Goal: Task Accomplishment & Management: Use online tool/utility

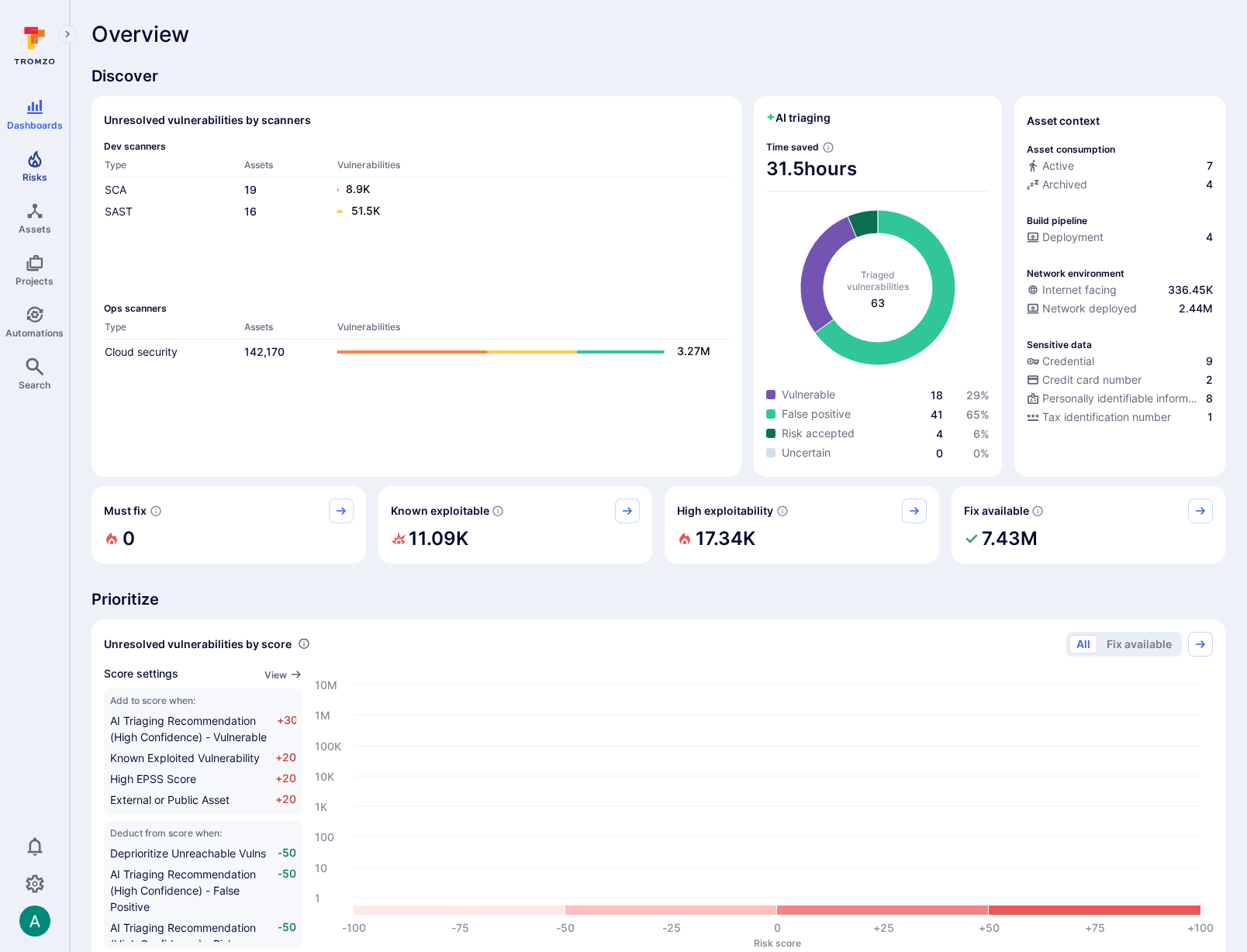
click at [29, 159] on icon "Risks" at bounding box center [34, 159] width 13 height 17
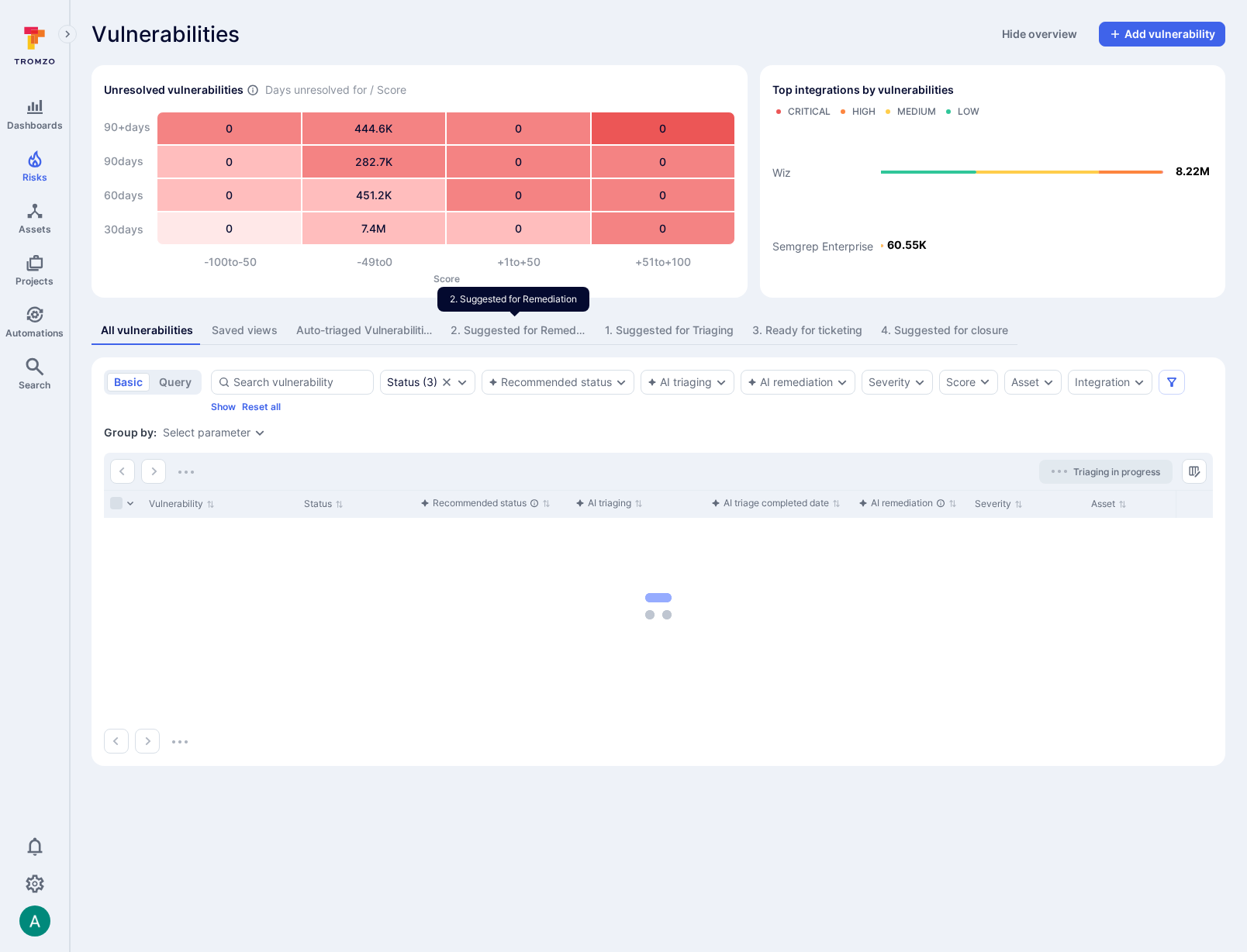
click at [496, 334] on div "2. Suggested for Remediation" at bounding box center [518, 329] width 136 height 15
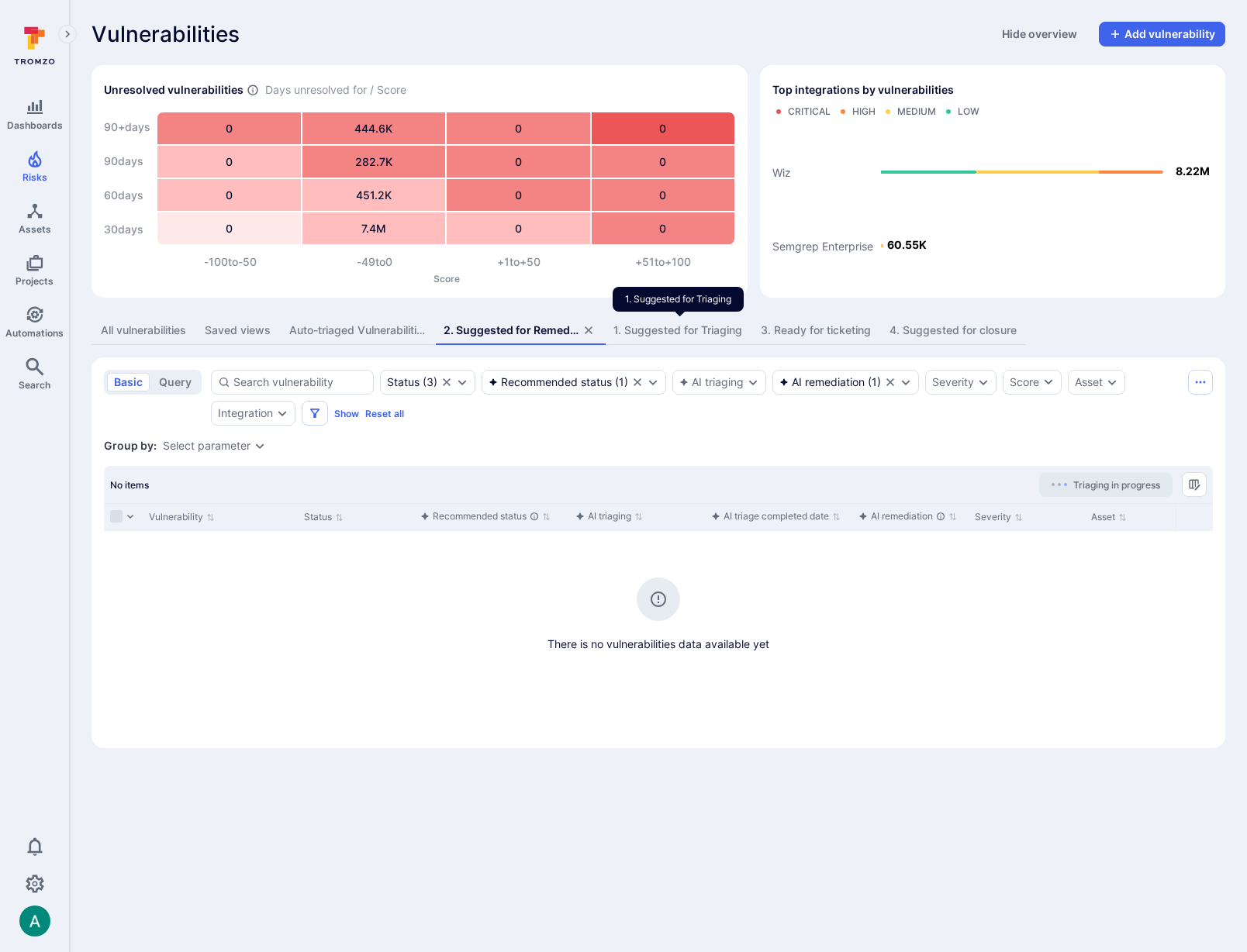
click at [690, 329] on div "1. Suggested for Triaging" at bounding box center [678, 329] width 129 height 15
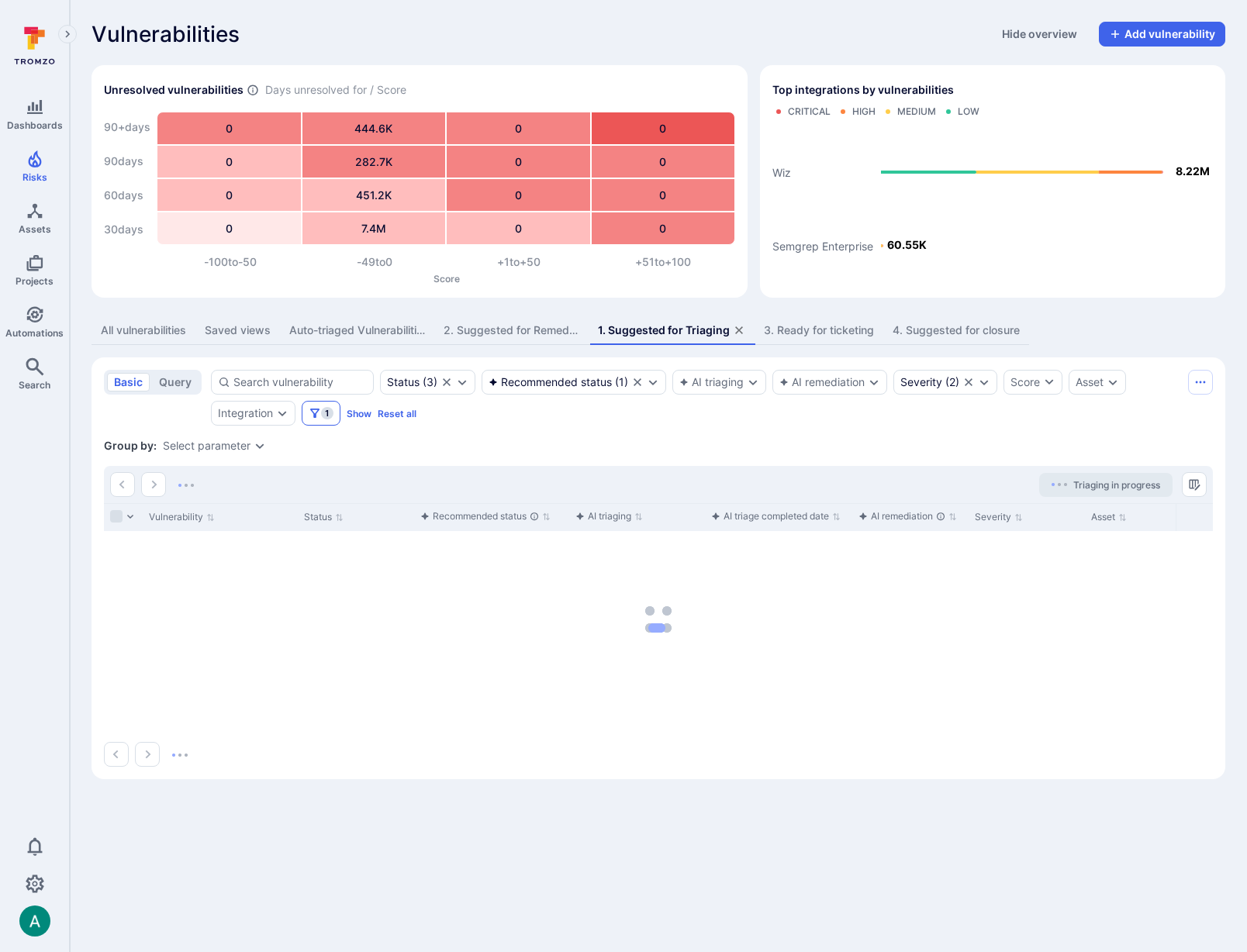
click at [309, 411] on icon "Filters" at bounding box center [314, 413] width 12 height 12
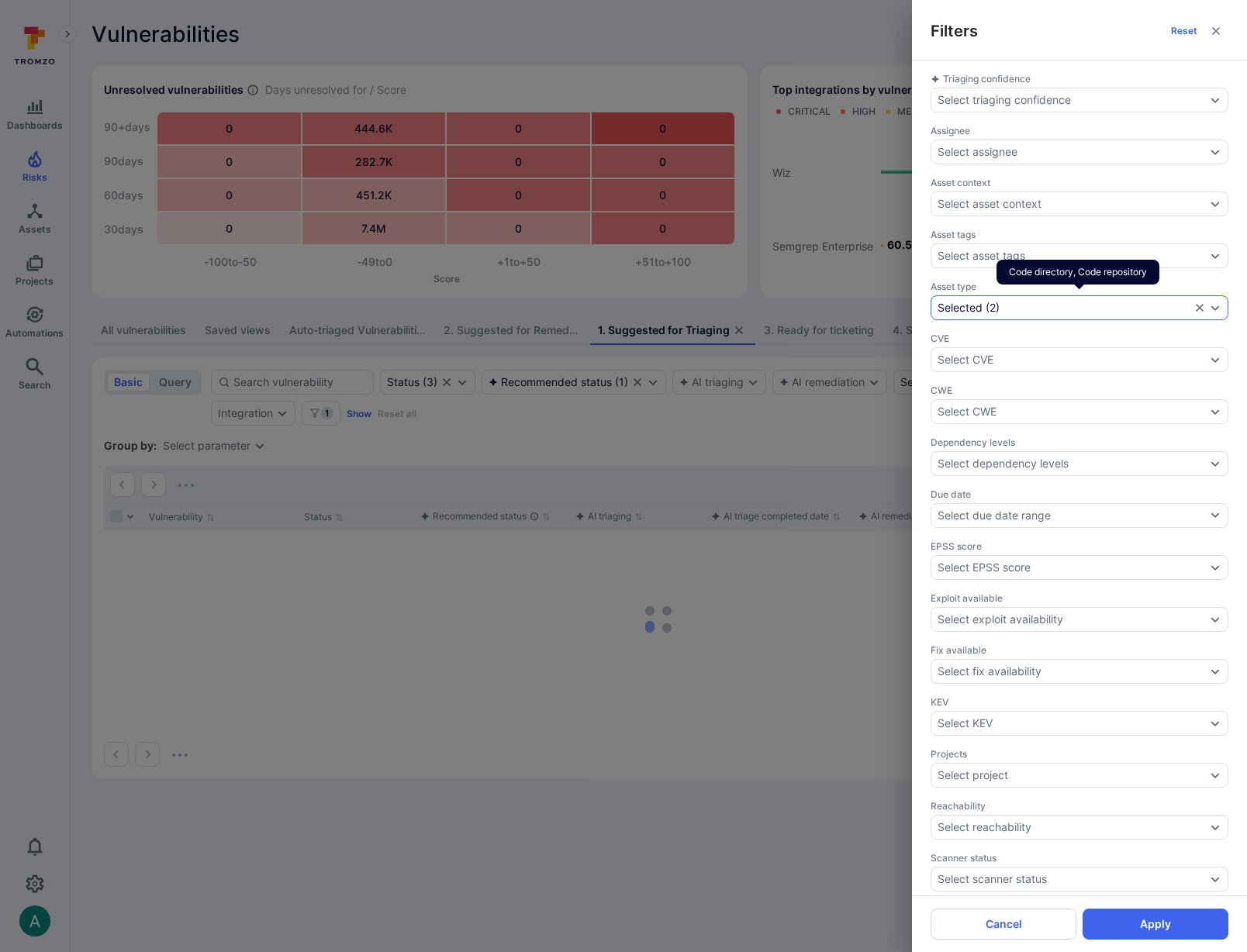
click at [1035, 302] on div "Selected ( 2 )" at bounding box center [1064, 308] width 253 height 12
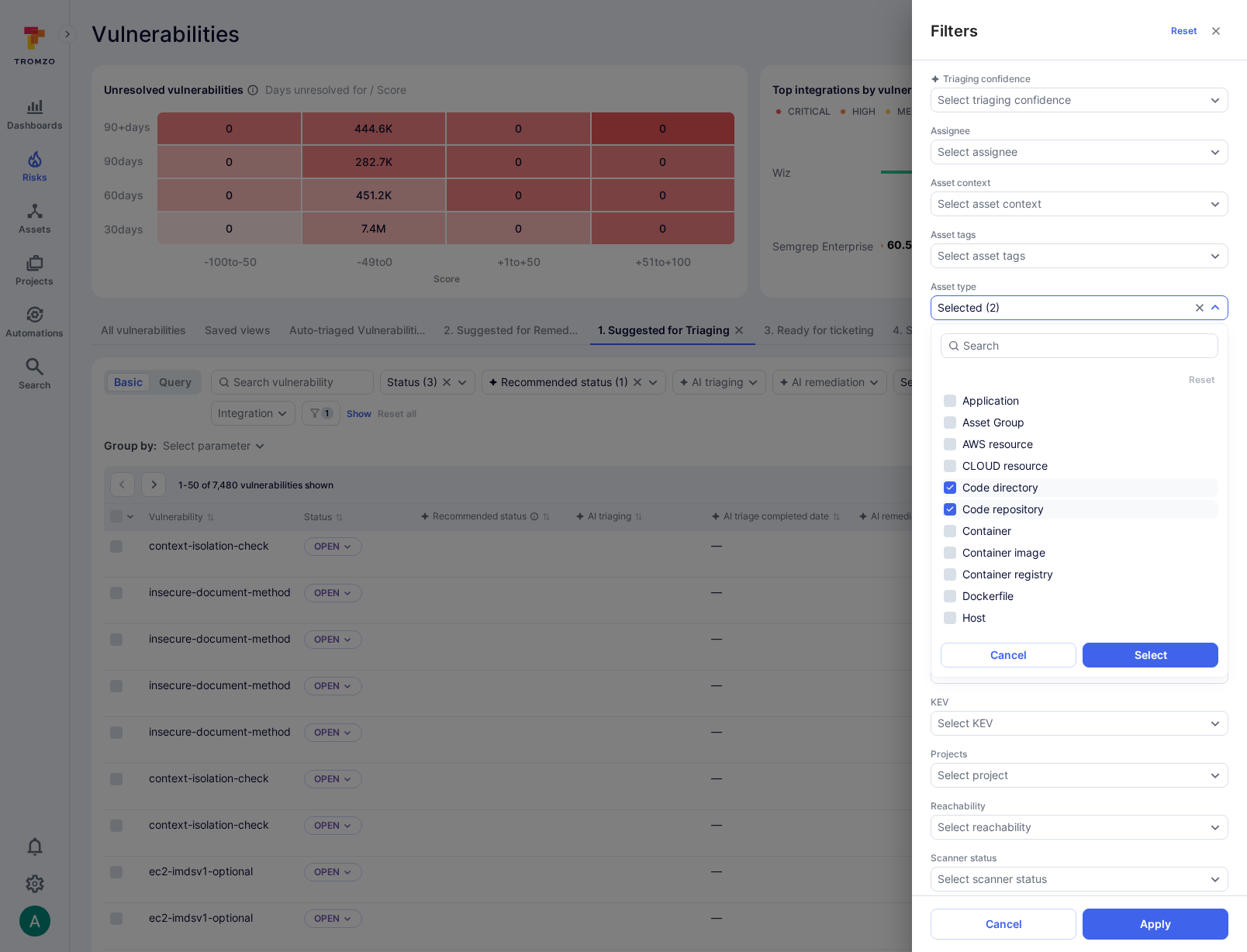
click at [753, 430] on div "Filters Reset Triaging confidence Select triaging confidence Assignee Select as…" at bounding box center [624, 476] width 1247 height 952
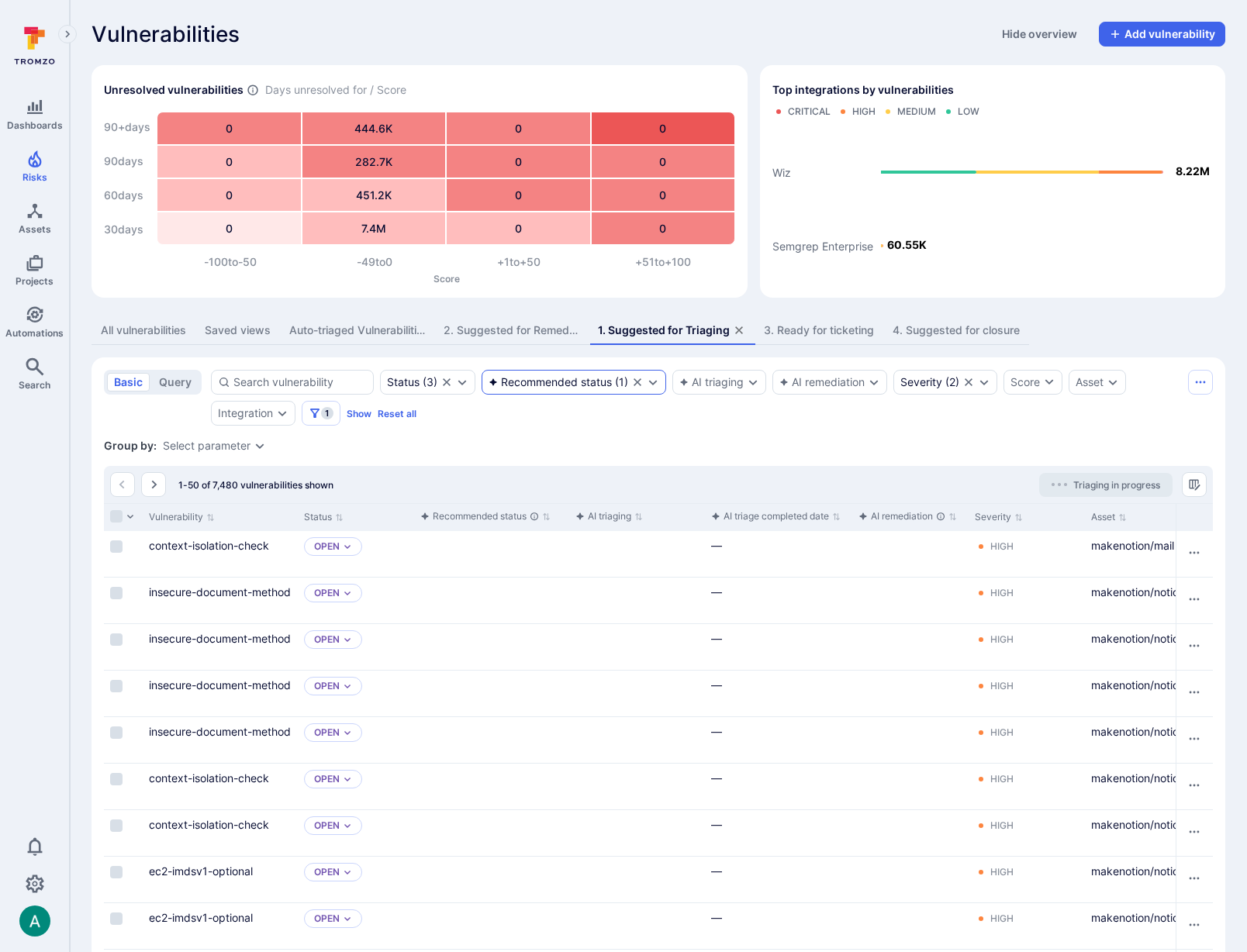
click at [546, 387] on div "Recommended status" at bounding box center [550, 381] width 123 height 12
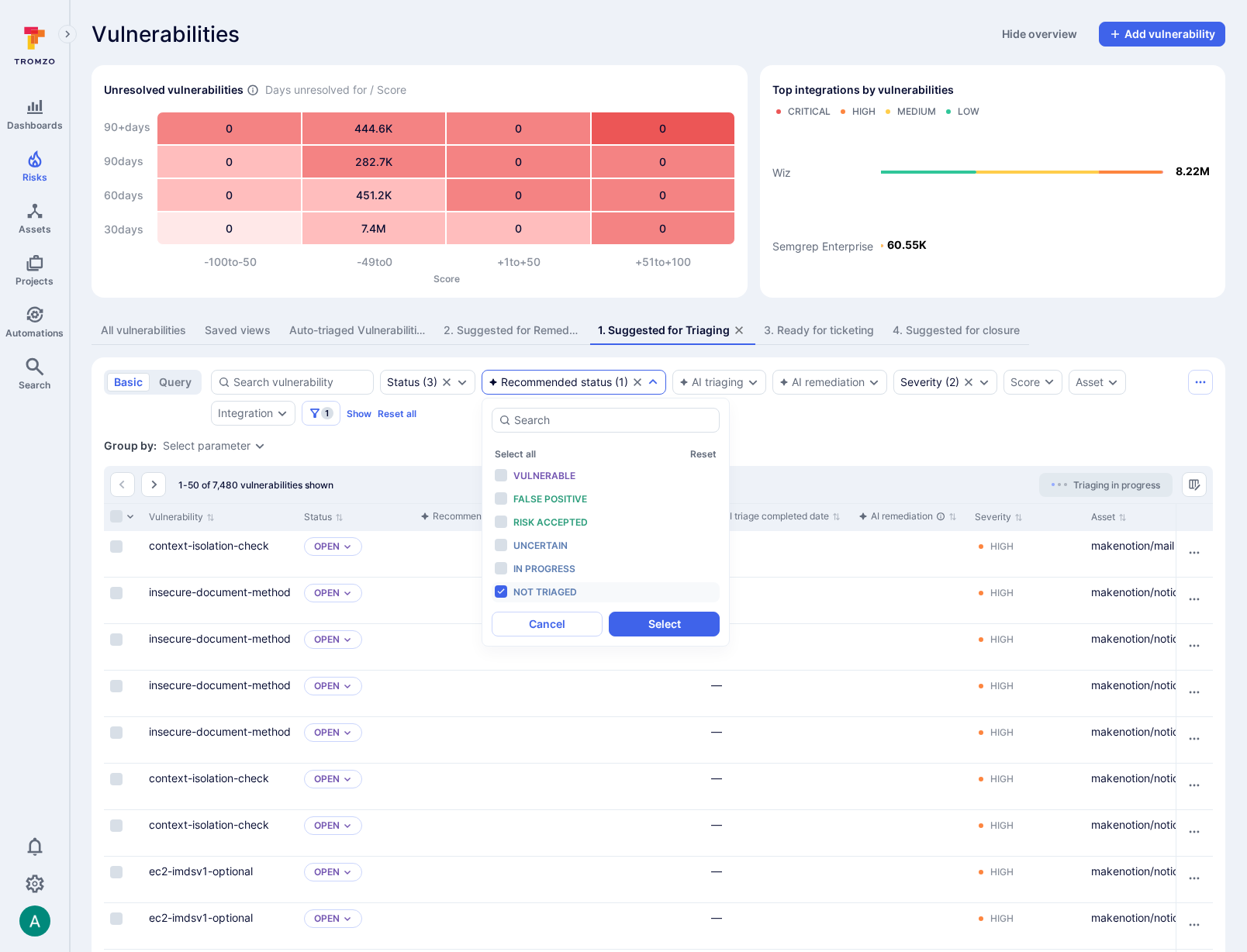
click at [424, 445] on div "Group by: Select parameter" at bounding box center [658, 445] width 1109 height 15
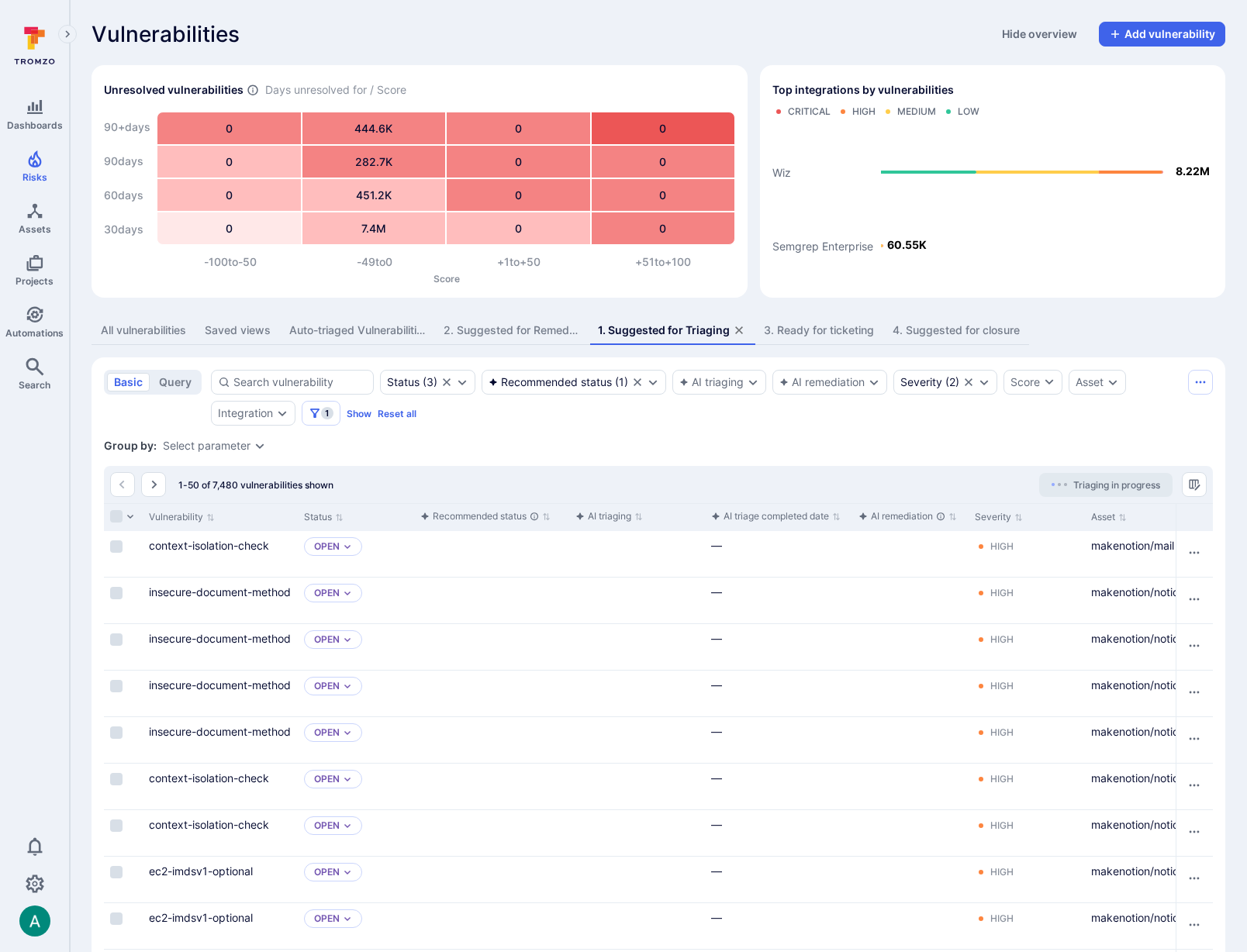
click at [522, 338] on div "2. Suggested for Remediation" at bounding box center [512, 329] width 136 height 15
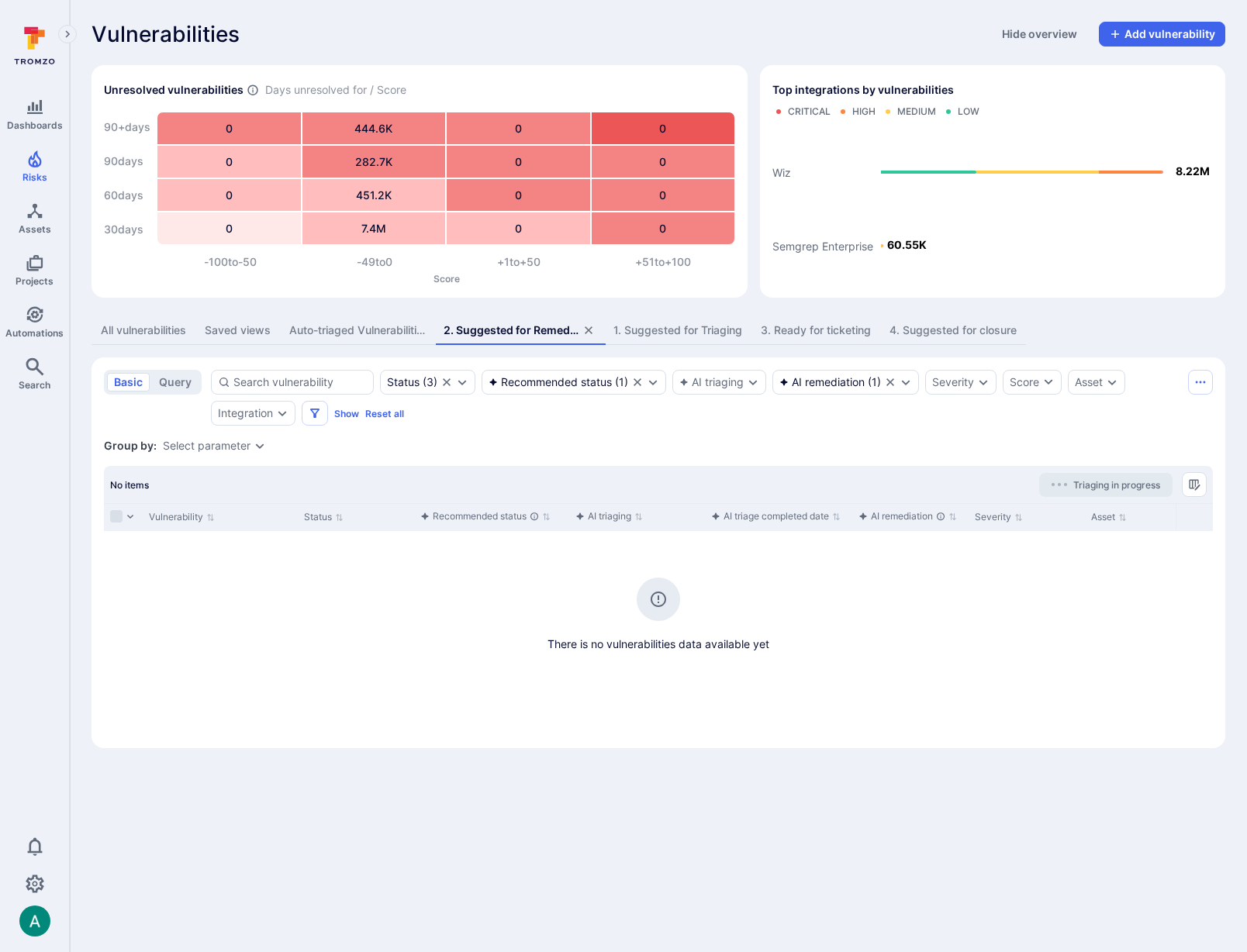
click at [521, 328] on div "2. Suggested for Remediation" at bounding box center [512, 329] width 136 height 15
click at [565, 387] on div "Recommended status" at bounding box center [550, 381] width 123 height 12
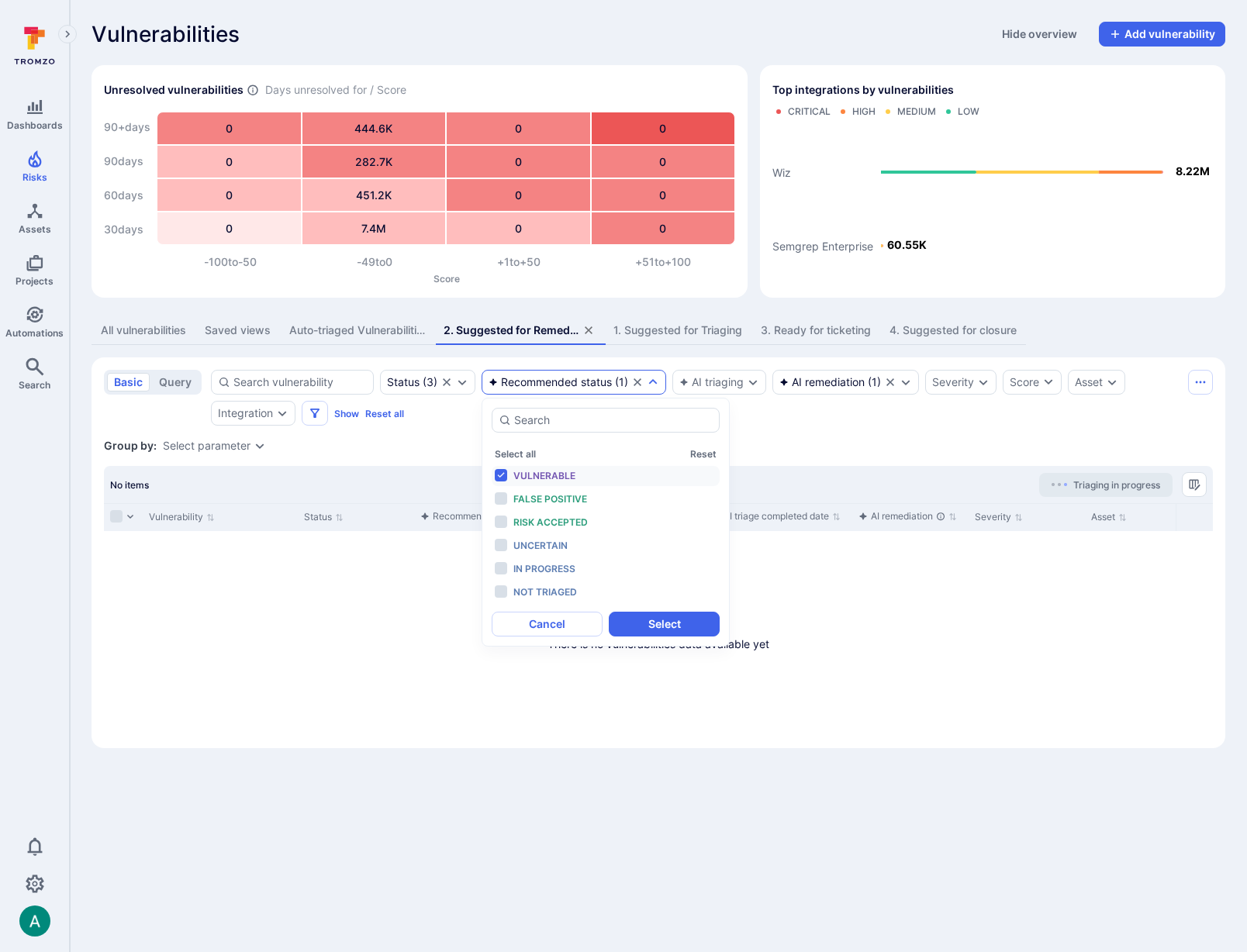
click at [427, 449] on div "Group by: Select parameter" at bounding box center [658, 445] width 1109 height 15
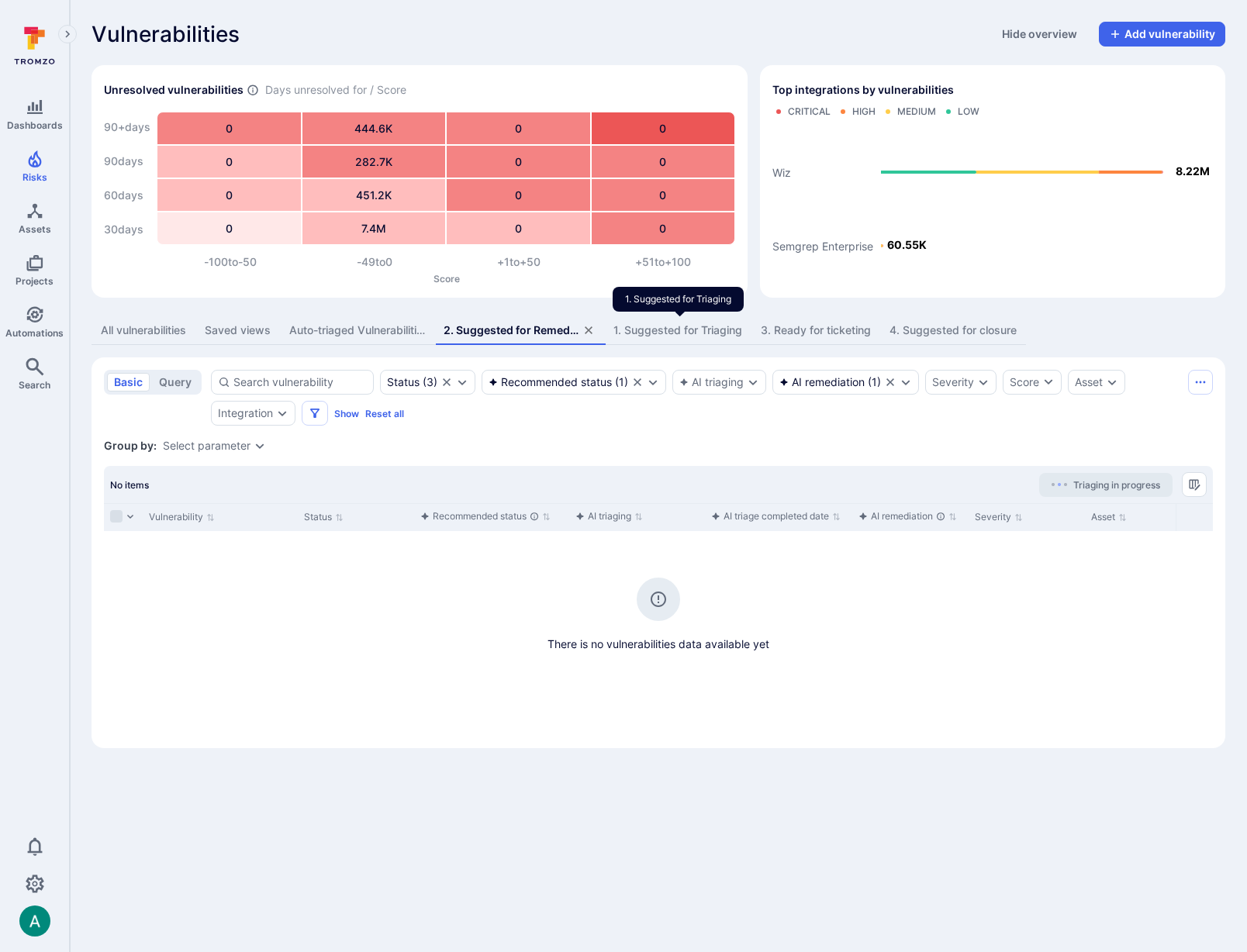
click at [656, 324] on div "1. Suggested for Triaging" at bounding box center [678, 329] width 129 height 15
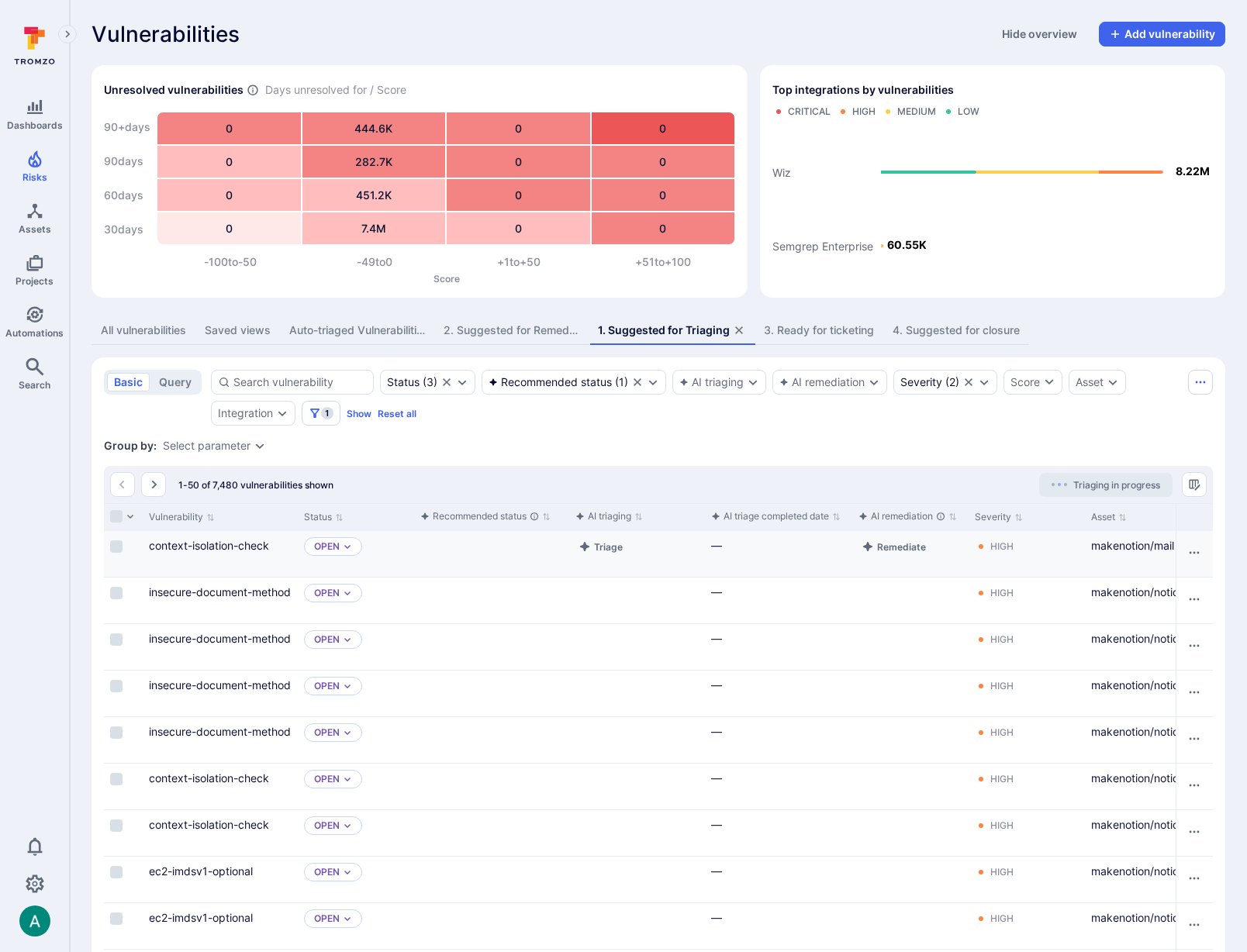
drag, startPoint x: 119, startPoint y: 542, endPoint x: 119, endPoint y: 568, distance: 26.0
click at [119, 542] on input "Select row" at bounding box center [116, 546] width 12 height 12
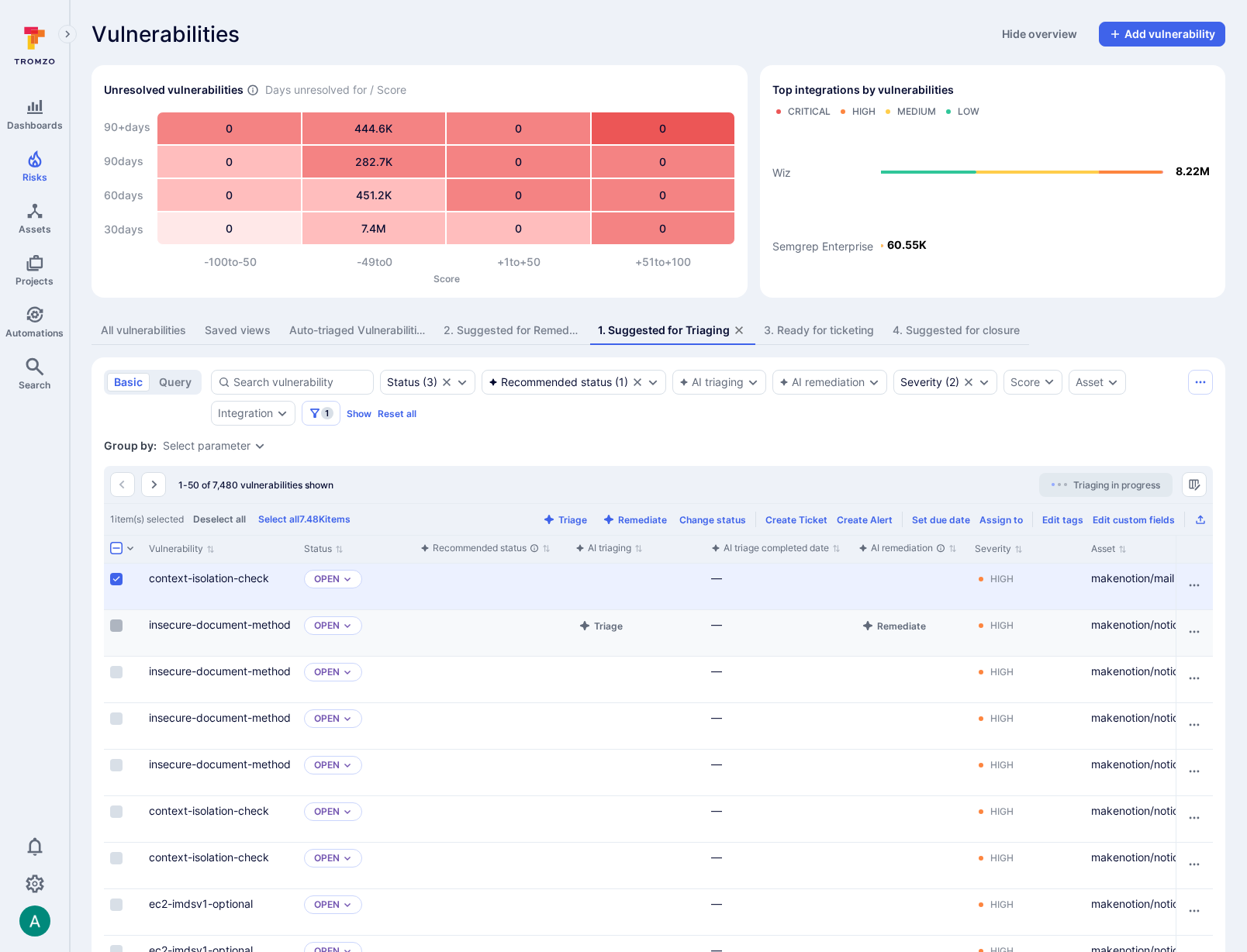
click at [119, 619] on input "Select row" at bounding box center [116, 625] width 12 height 12
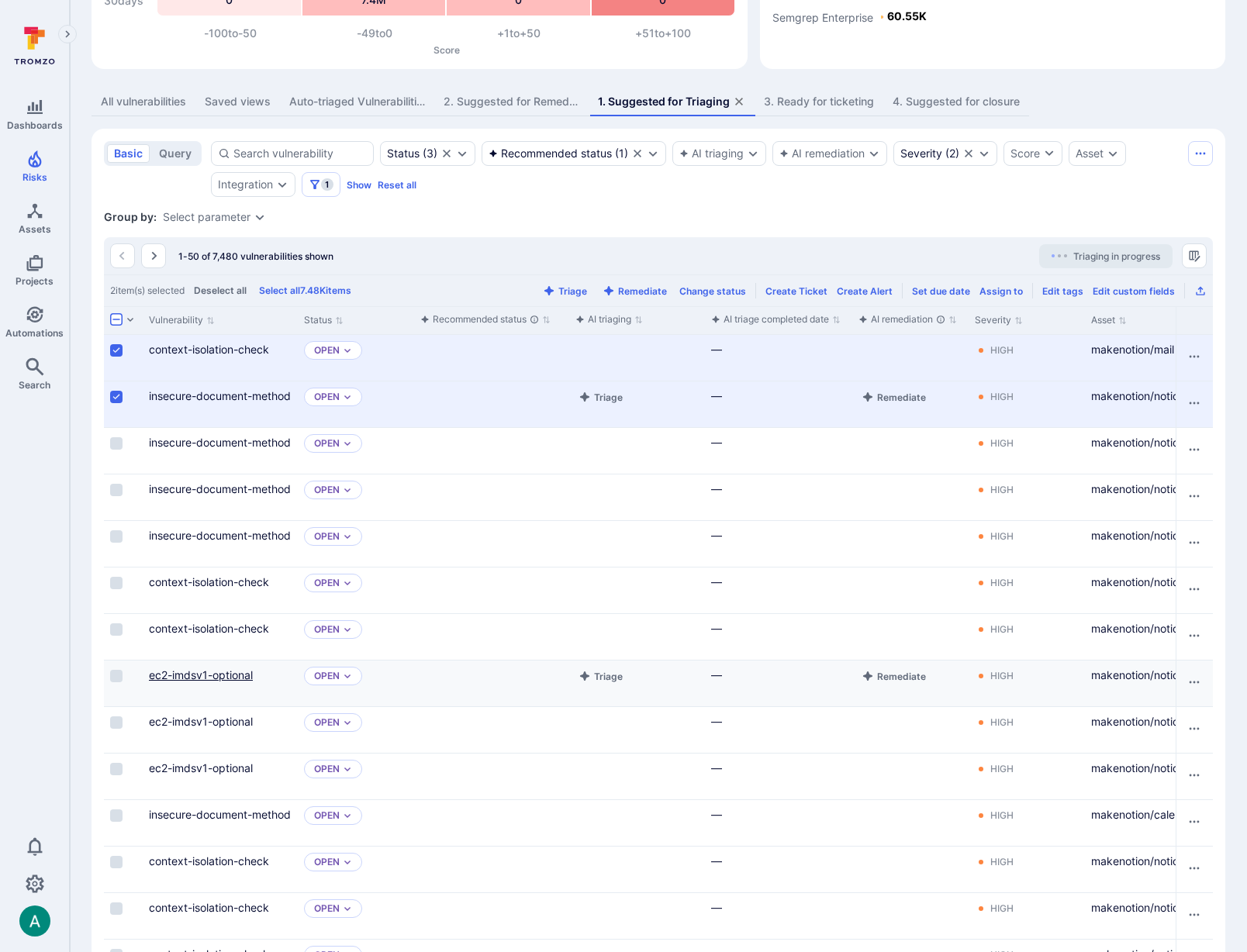
scroll to position [239, 0]
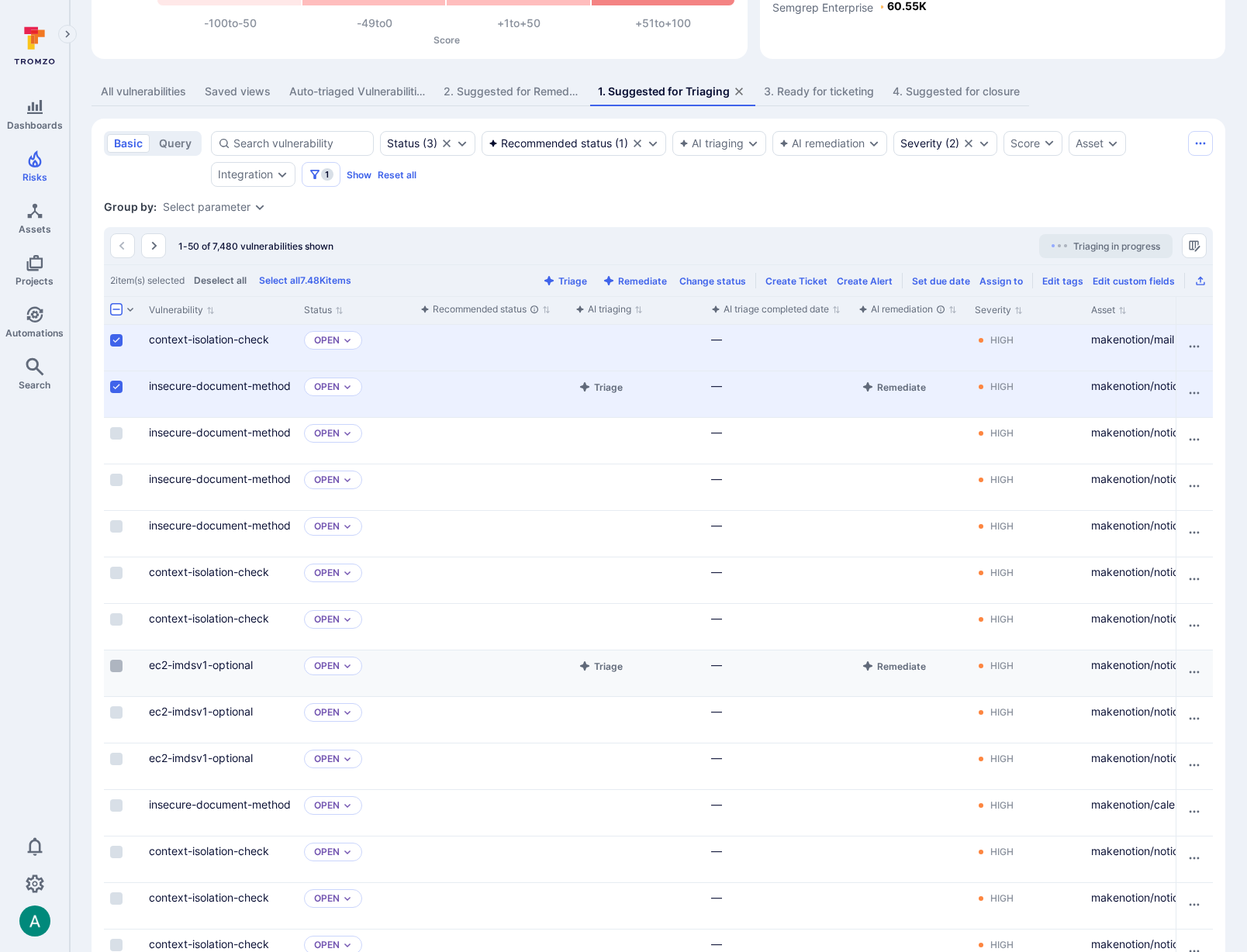
click at [119, 665] on input "Select row" at bounding box center [116, 665] width 12 height 12
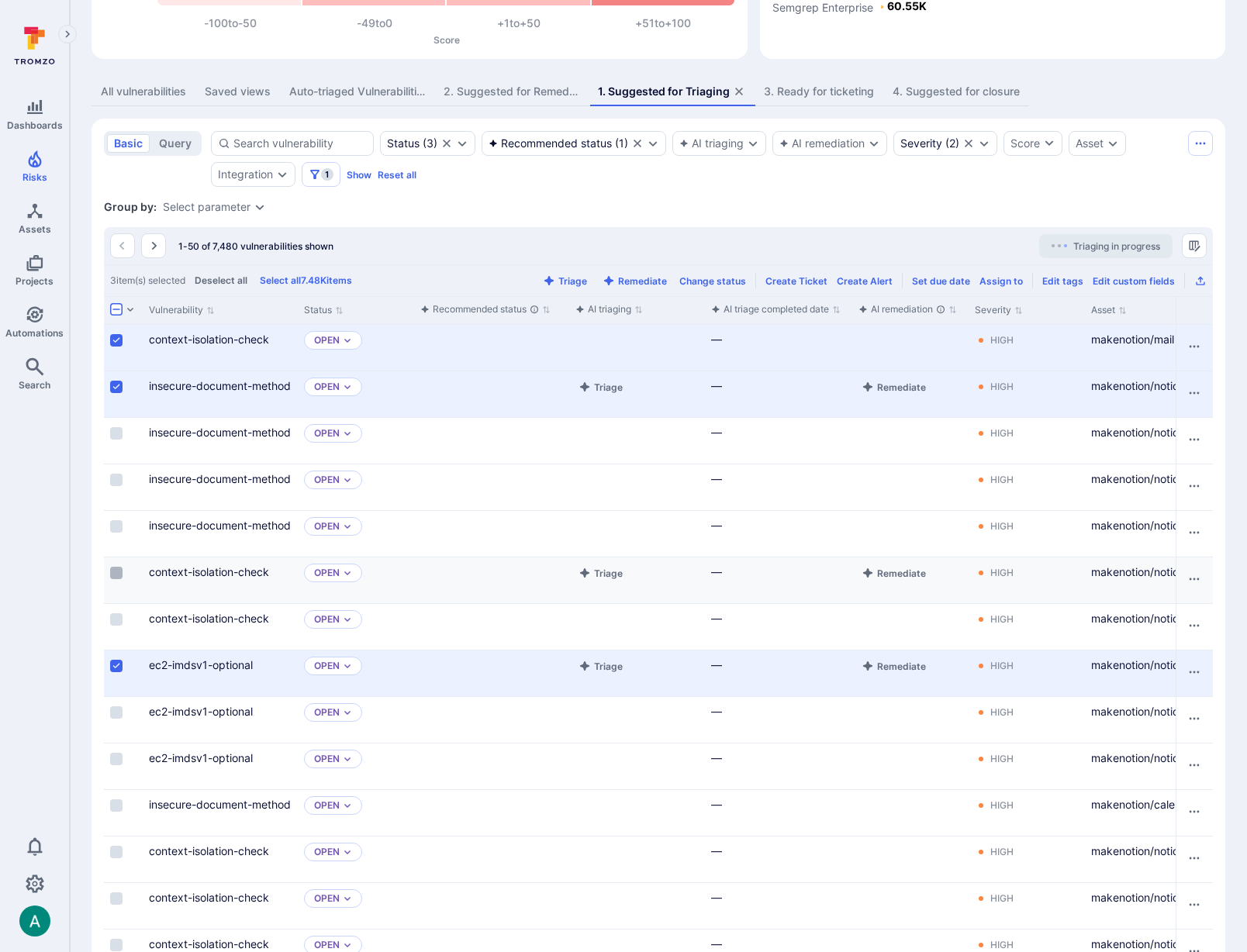
click at [118, 575] on input "Select row" at bounding box center [116, 572] width 12 height 12
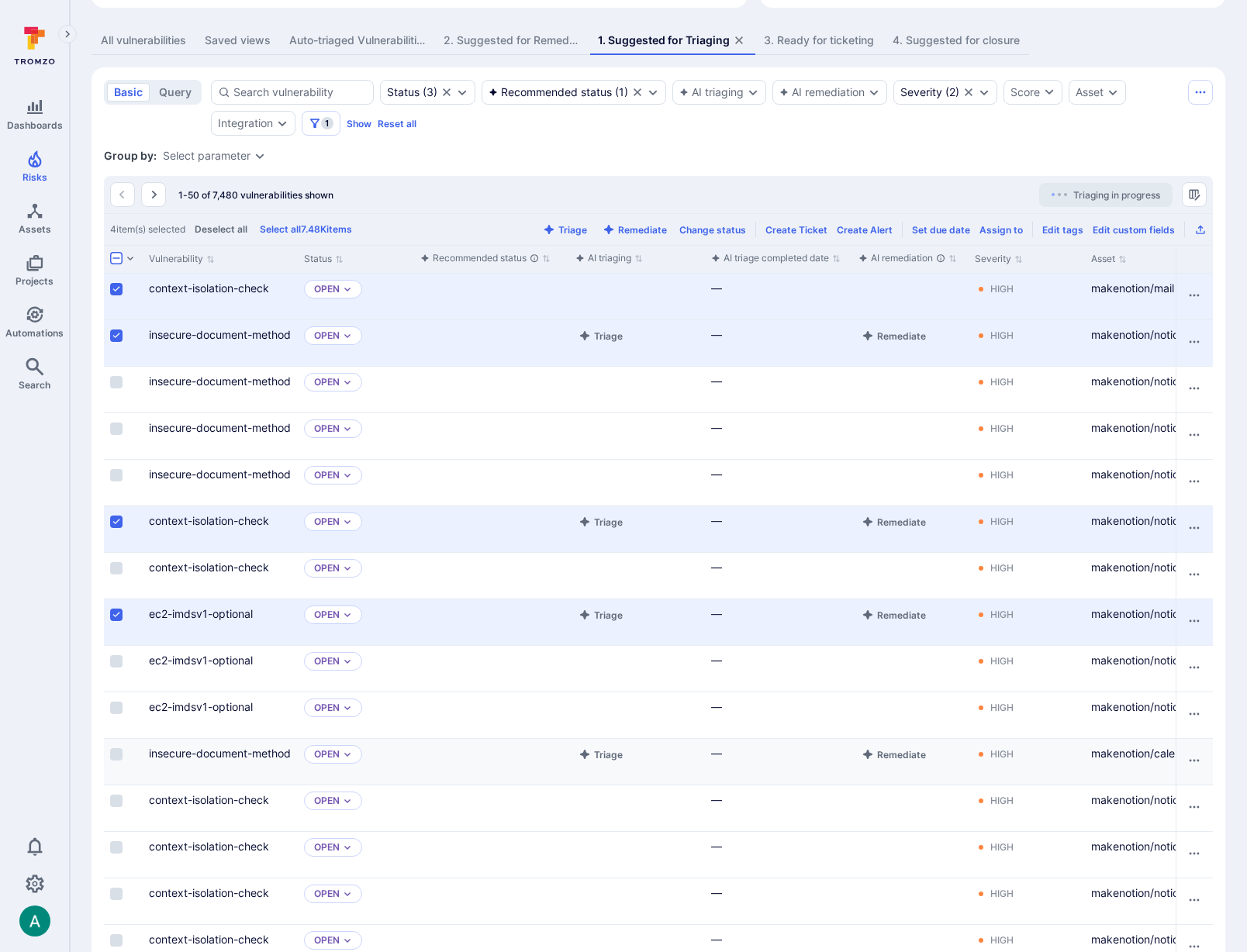
scroll to position [0, 0]
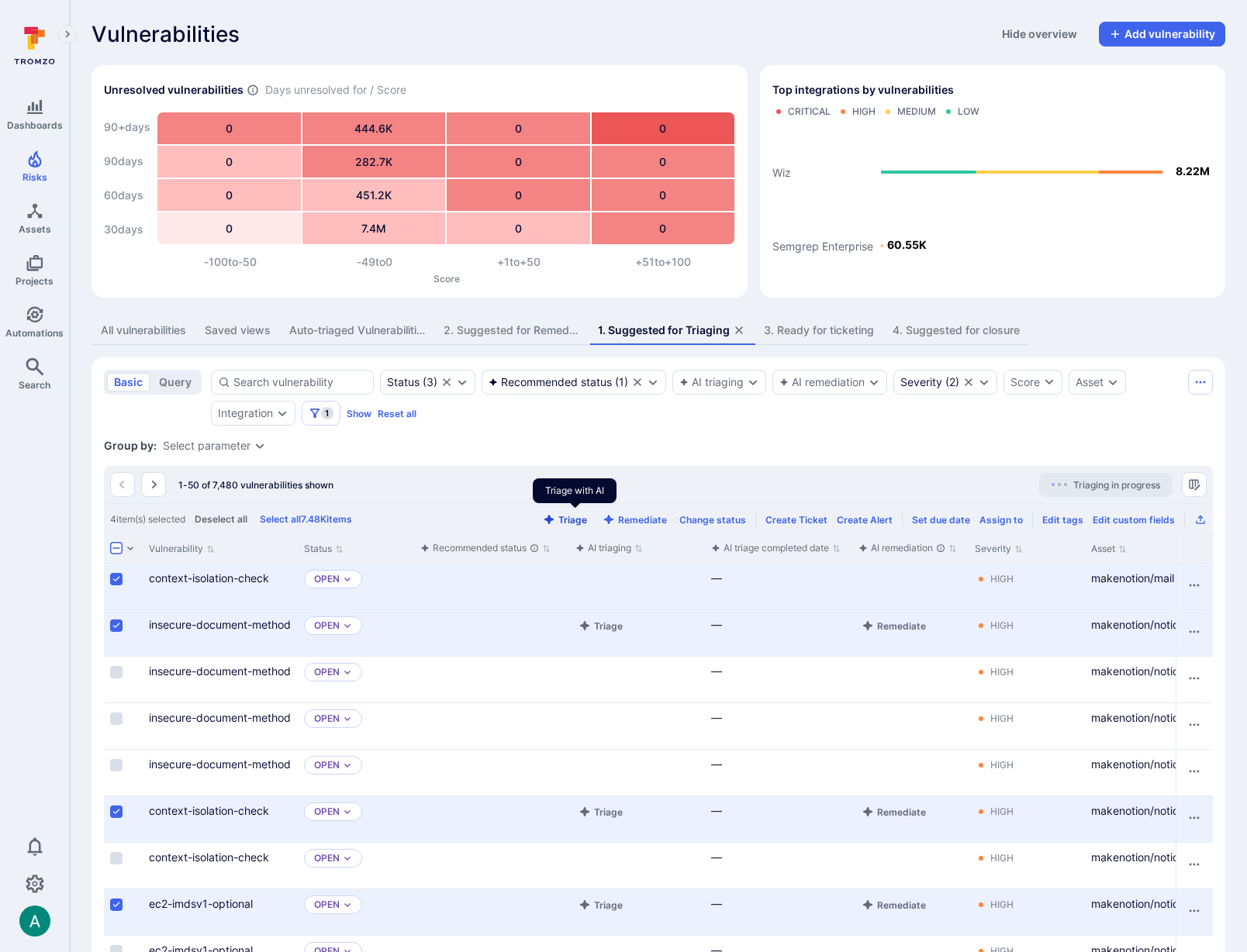
click at [577, 521] on button "Triage" at bounding box center [565, 520] width 50 height 11
click at [341, 333] on div "Auto-triaged Vulnerabilities" at bounding box center [357, 329] width 136 height 15
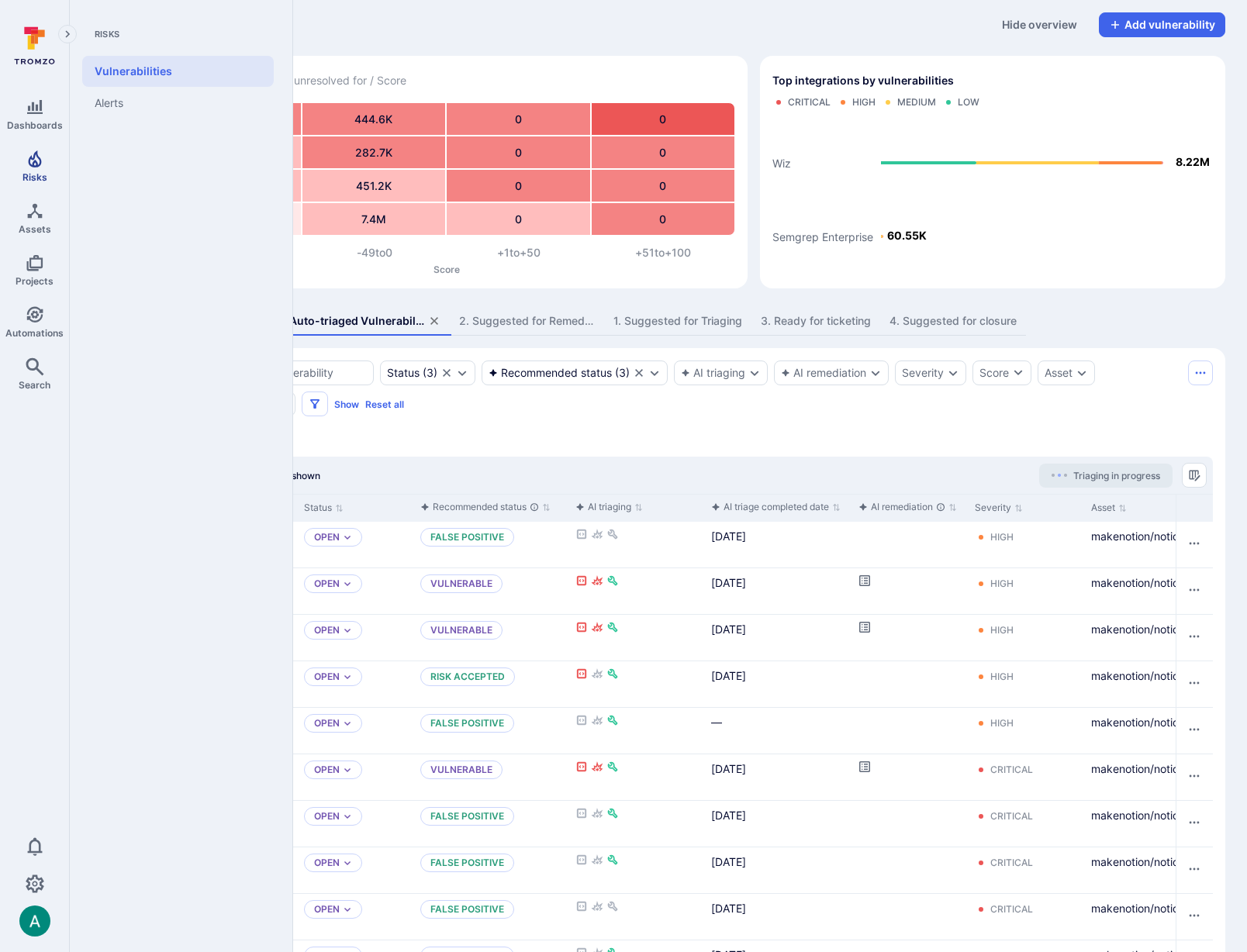
scroll to position [11, 0]
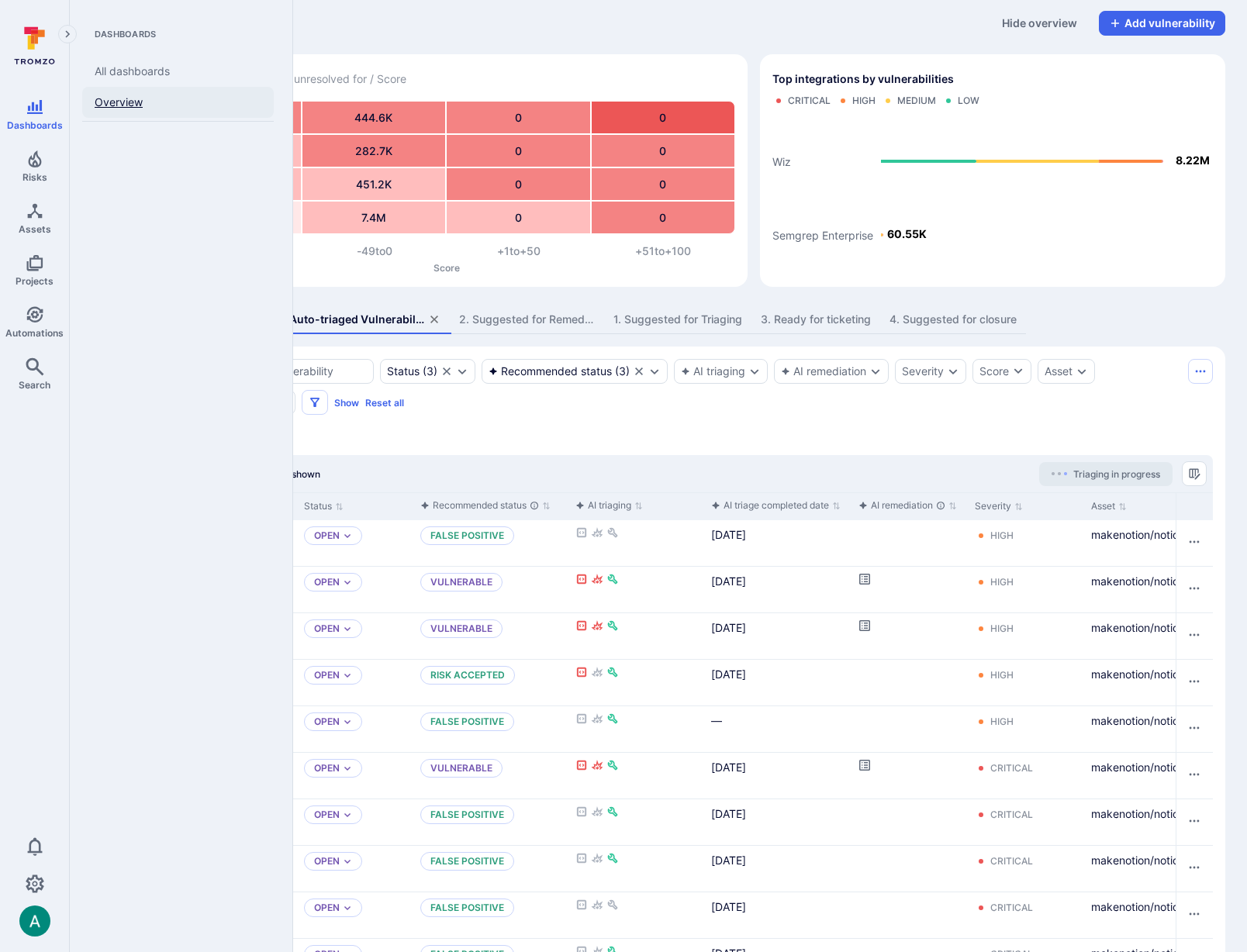
click at [145, 96] on link "Overview" at bounding box center [178, 102] width 192 height 31
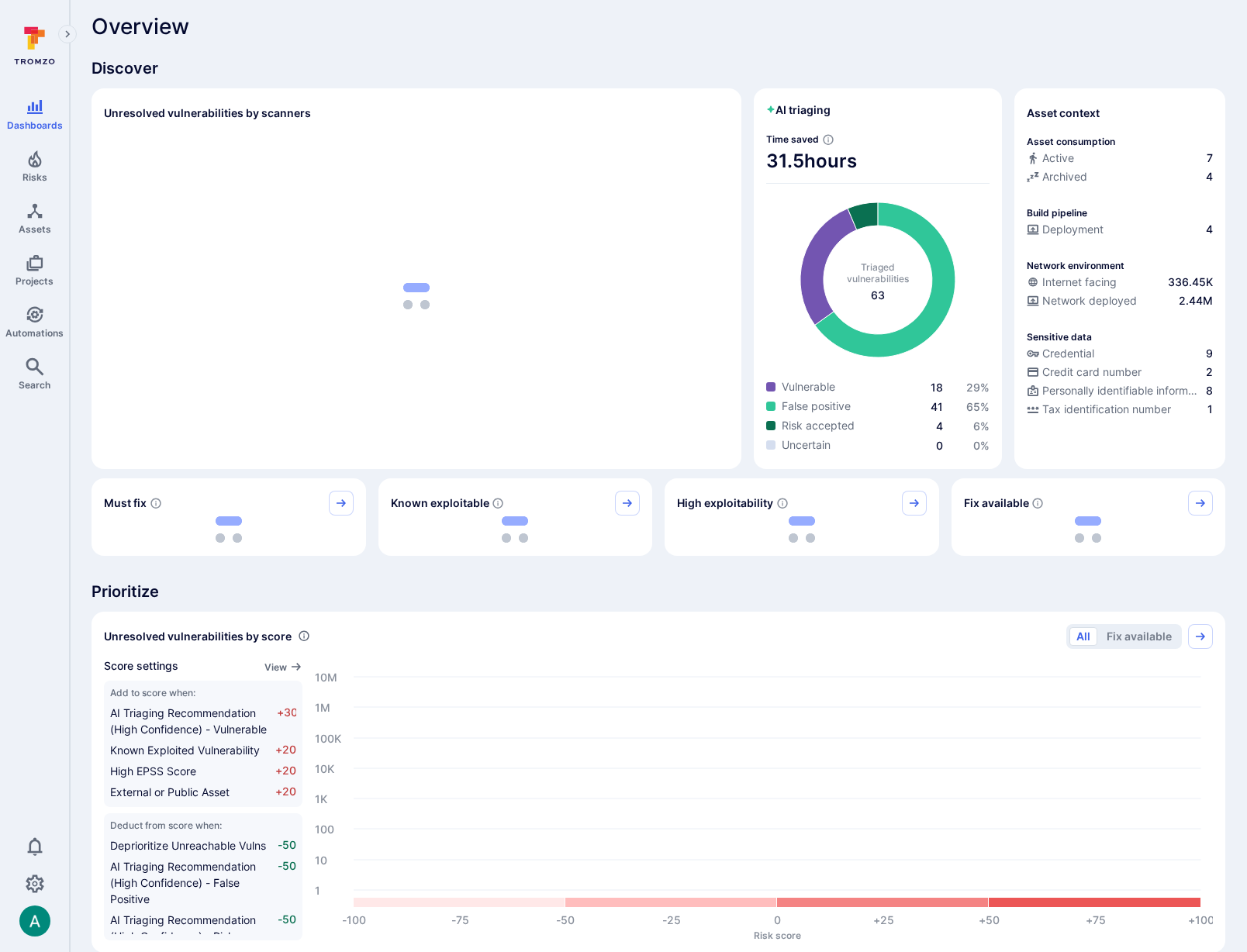
scroll to position [6, 0]
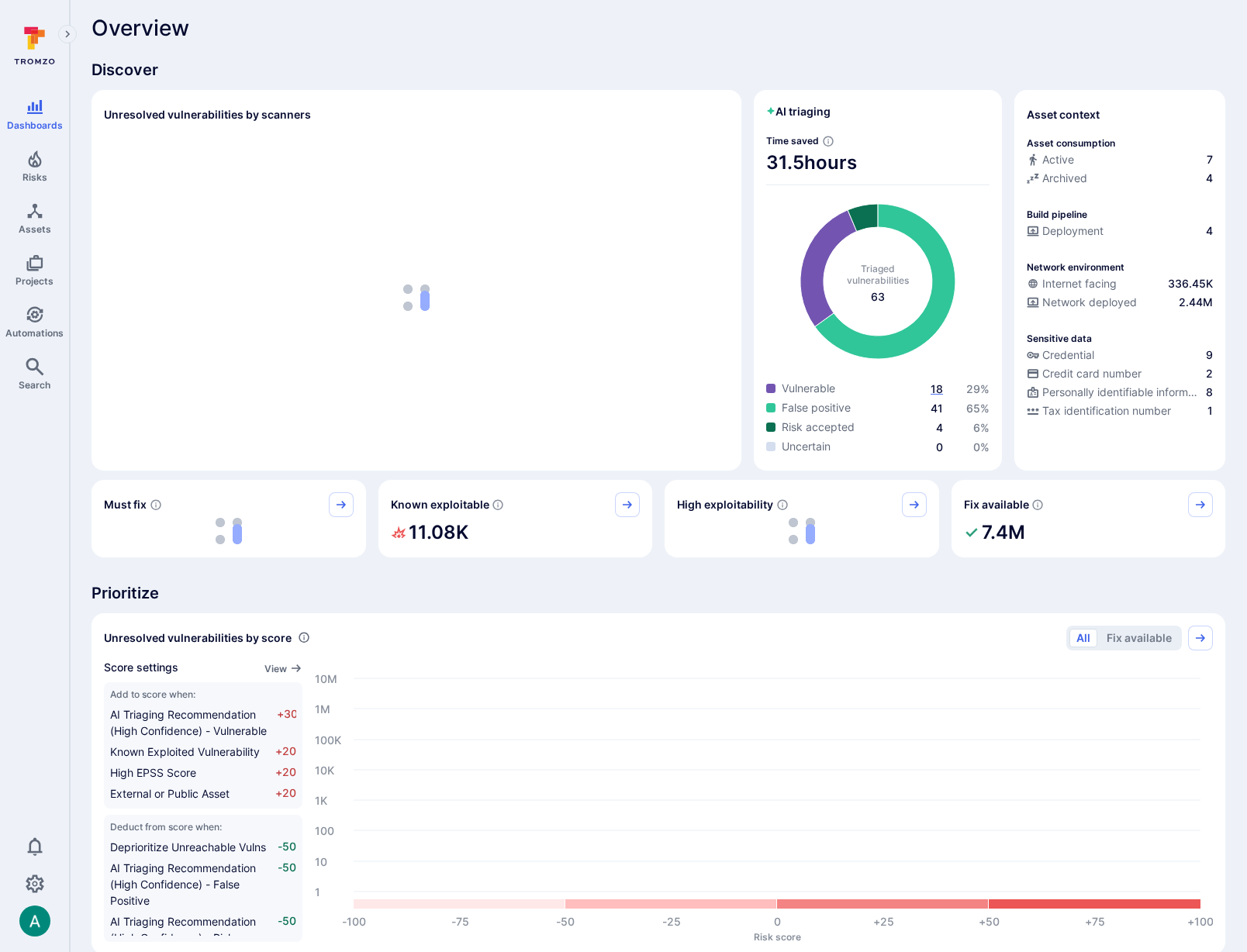
click at [937, 388] on span "18" at bounding box center [936, 389] width 12 height 13
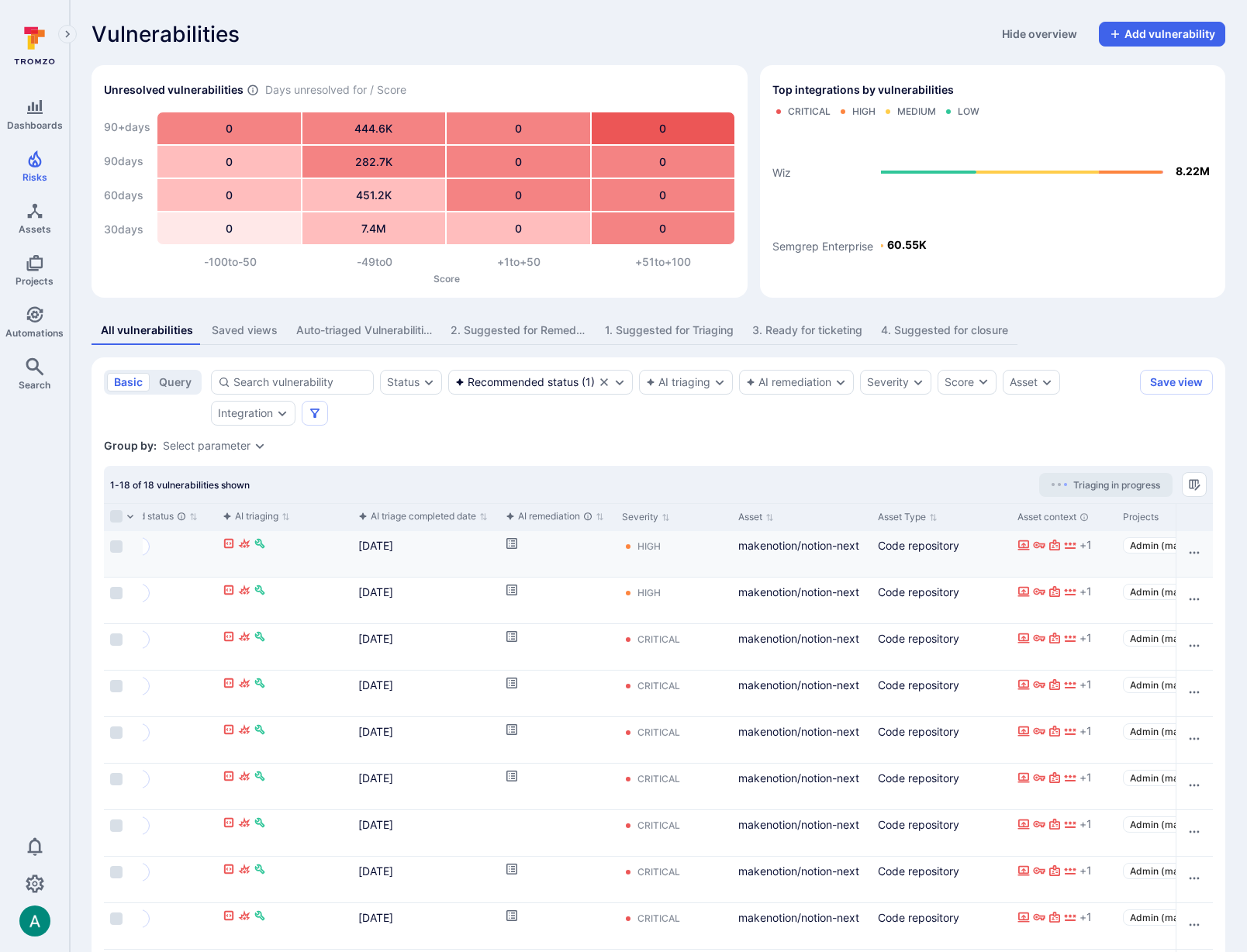
scroll to position [0, 357]
click at [507, 542] on icon "Cell for aiCtx.remediationStatus" at bounding box center [507, 543] width 12 height 12
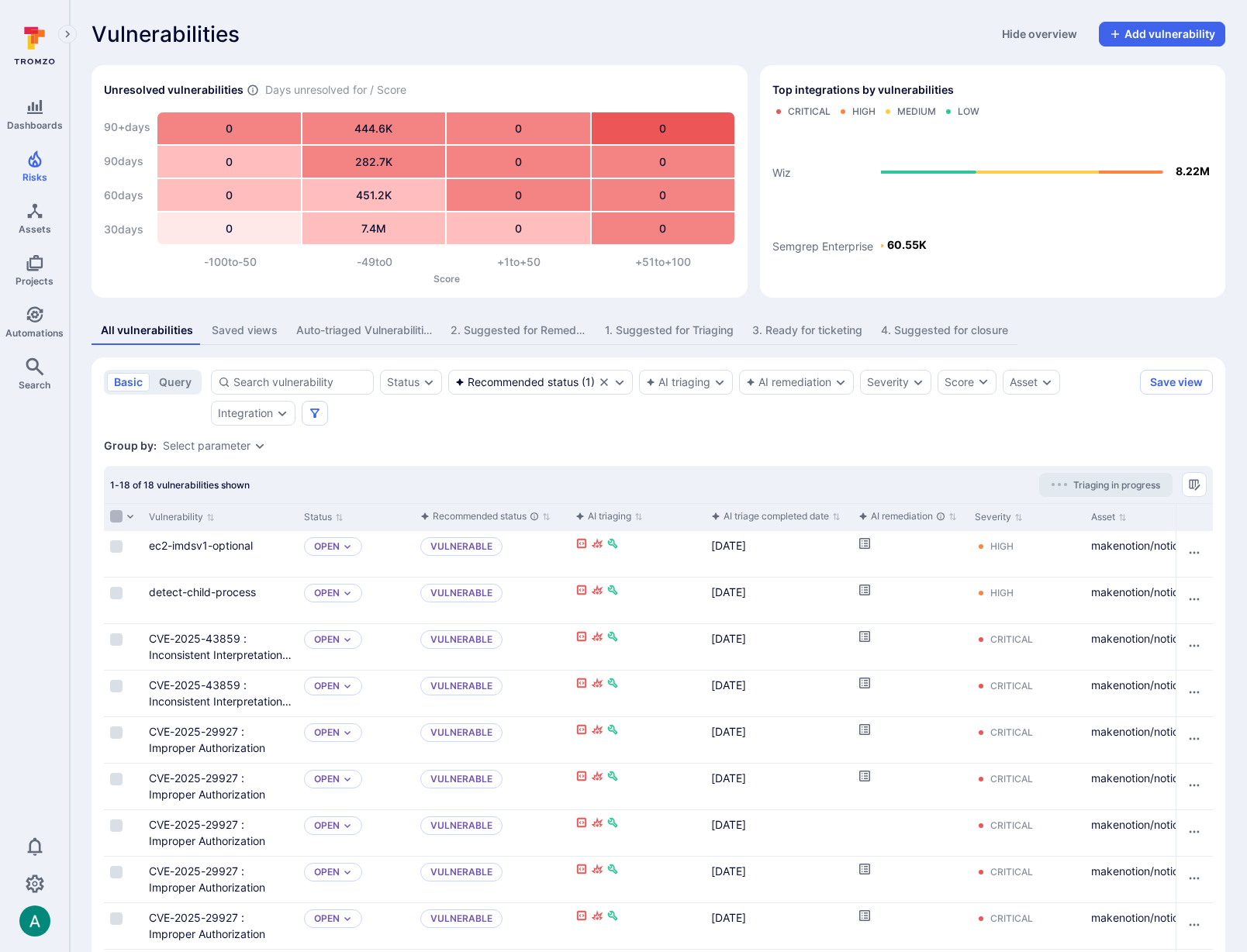
click at [113, 512] on input "Select all rows" at bounding box center [116, 516] width 12 height 12
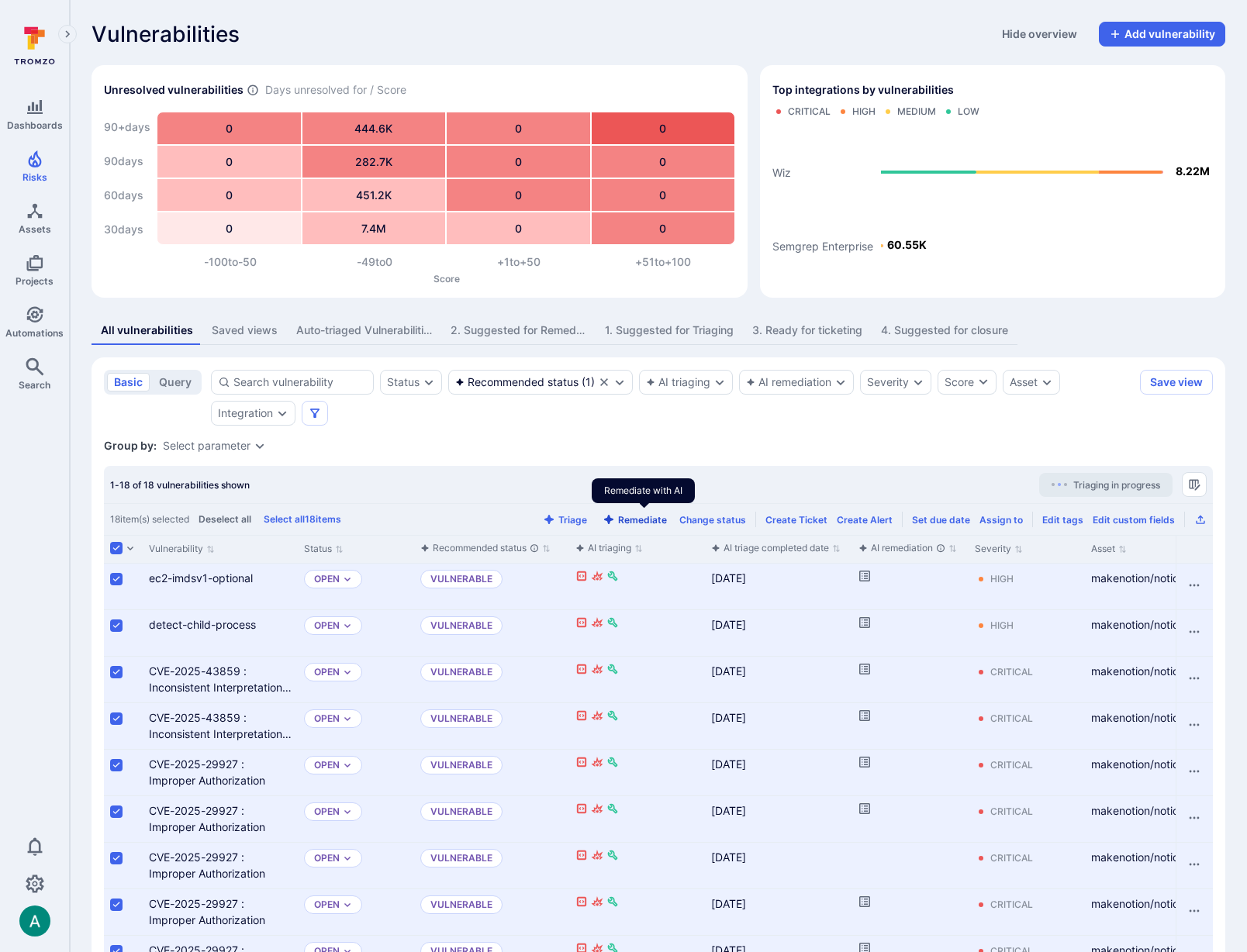
click at [653, 517] on button "Remediate" at bounding box center [634, 520] width 70 height 11
